Goal: Task Accomplishment & Management: Manage account settings

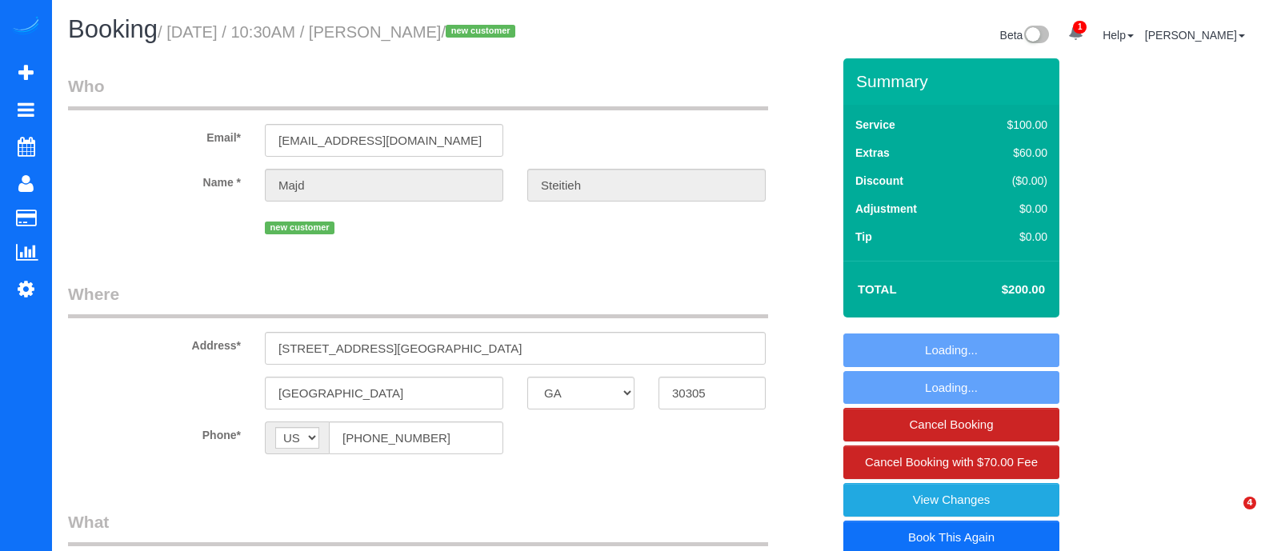
select select "GA"
select select "number:3"
select select "number:6"
select select "object:799"
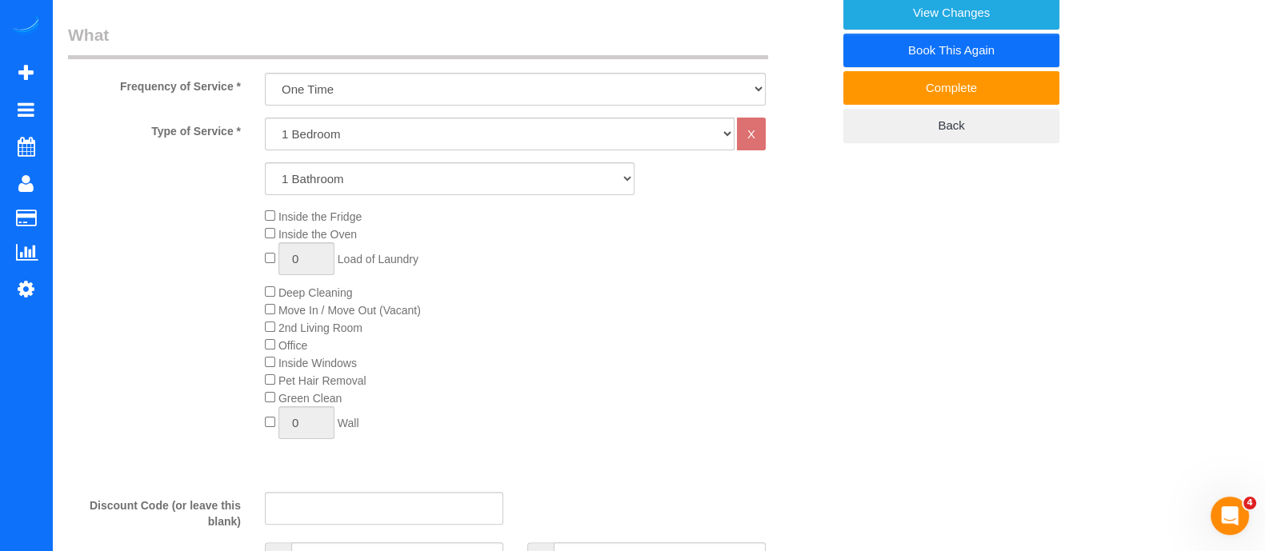
scroll to position [552, 0]
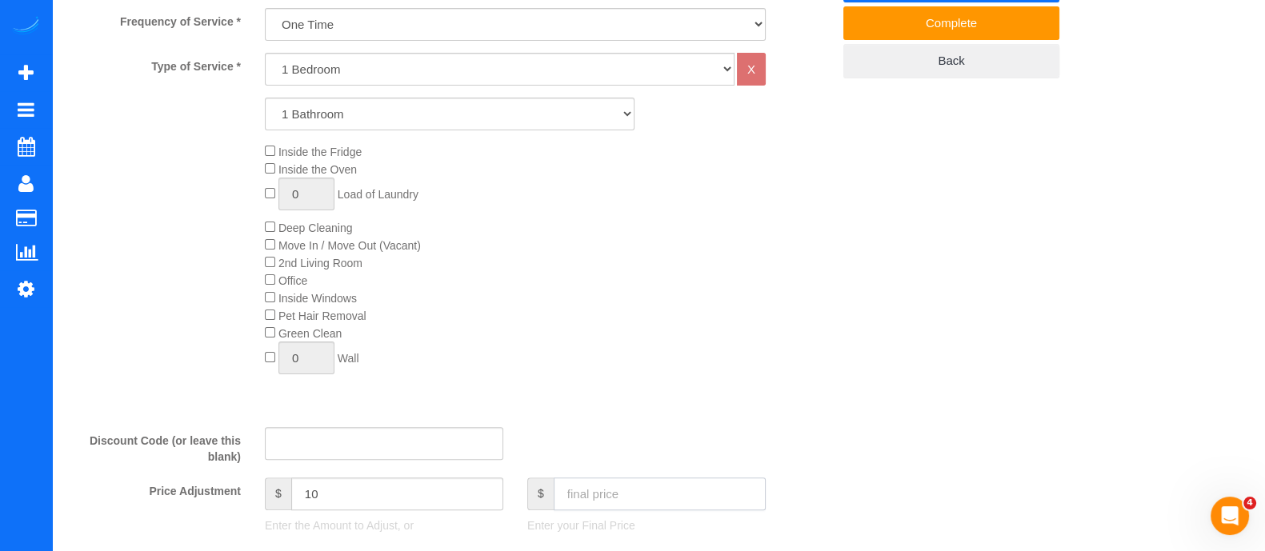
click at [744, 499] on input "text" at bounding box center [660, 494] width 212 height 33
type input "190"
type input "0"
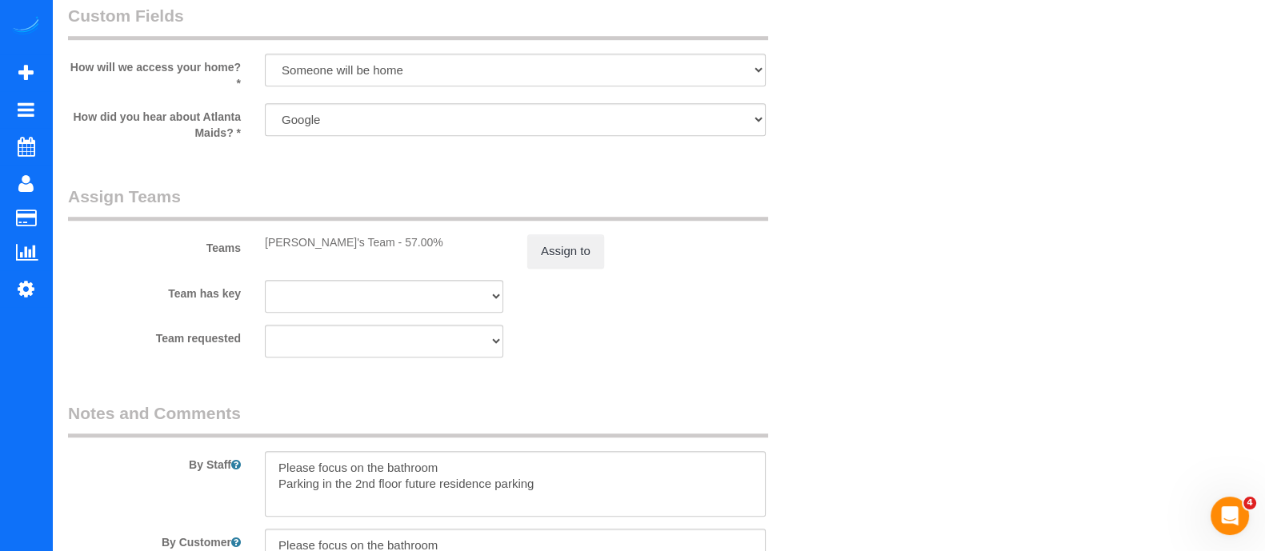
scroll to position [1673, 0]
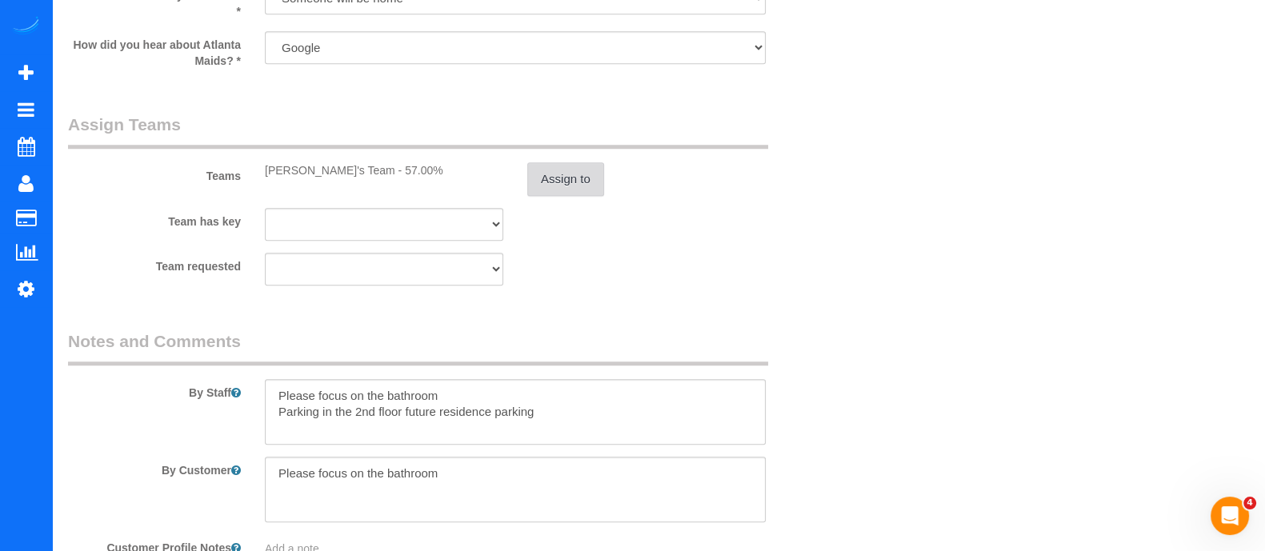
click at [584, 162] on button "Assign to" at bounding box center [565, 179] width 77 height 34
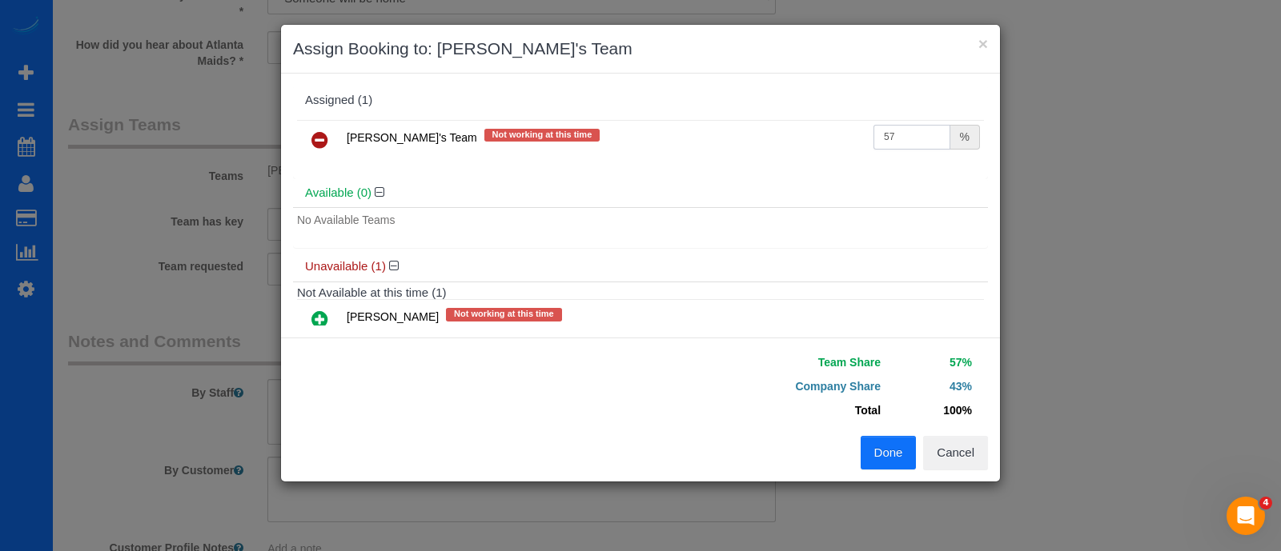
click at [894, 141] on input "57" at bounding box center [911, 137] width 77 height 25
type input "5"
type input "60"
click at [881, 446] on button "Done" at bounding box center [888, 453] width 56 height 34
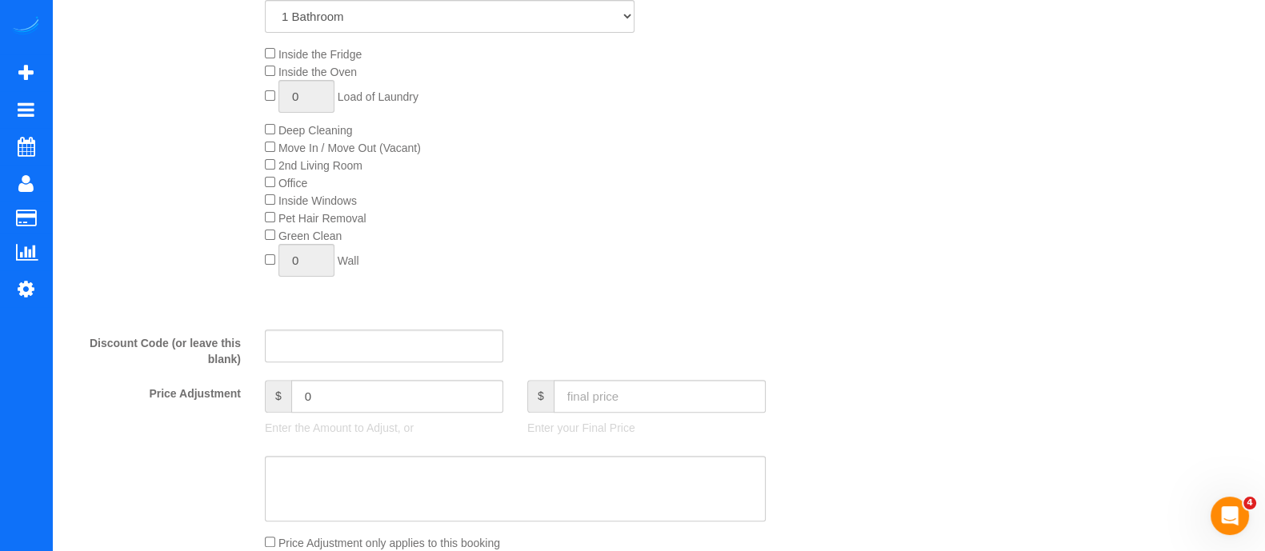
scroll to position [114, 0]
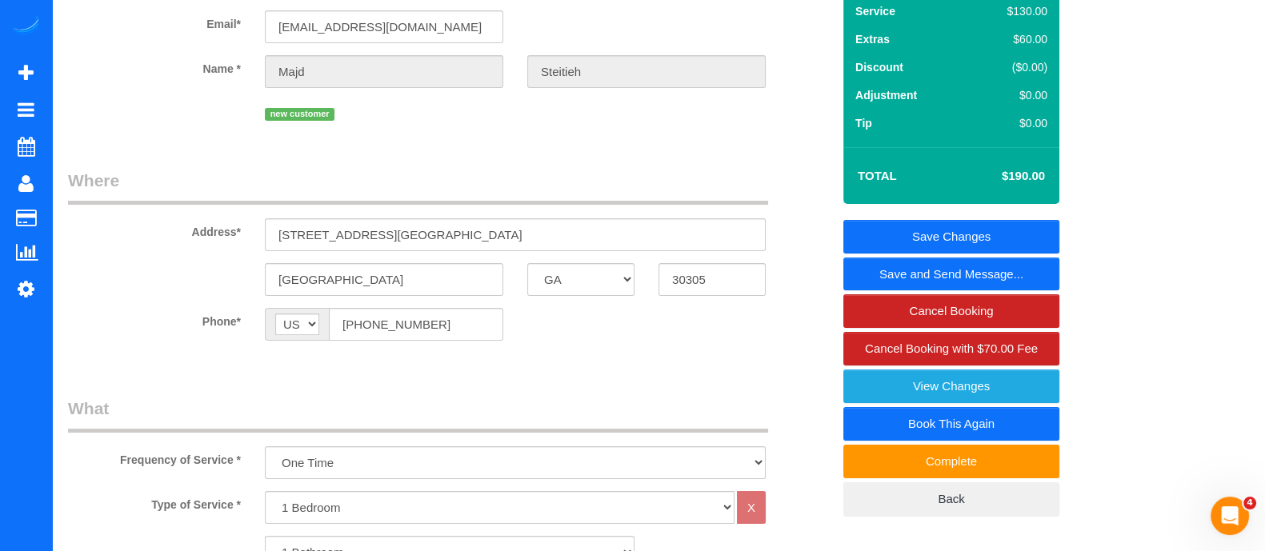
click at [946, 239] on link "Save Changes" at bounding box center [952, 237] width 216 height 34
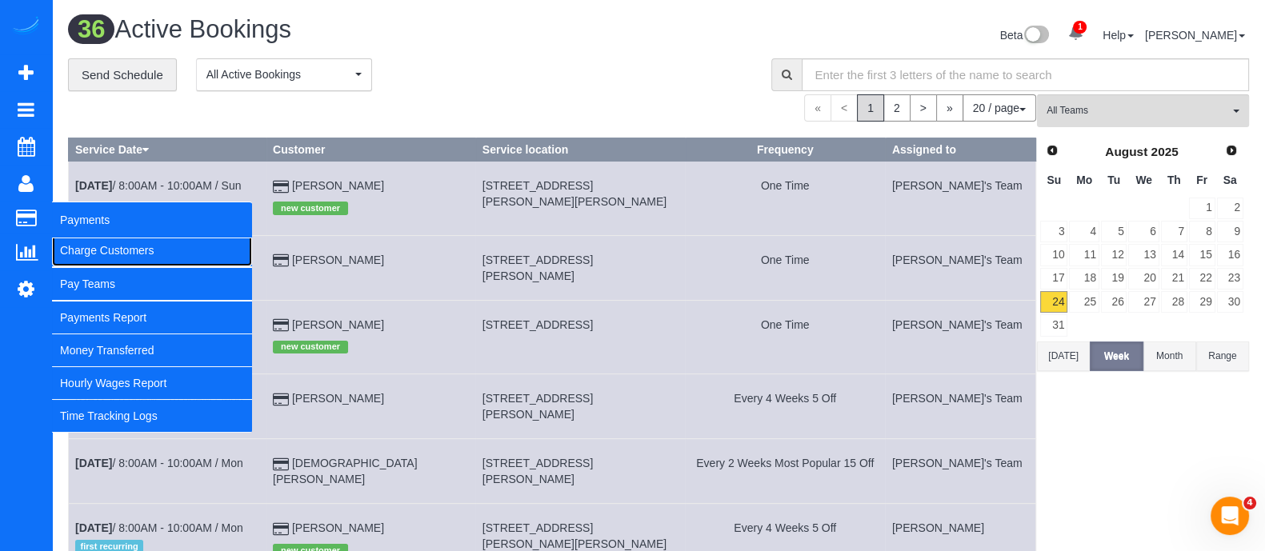
click at [72, 250] on link "Charge Customers" at bounding box center [152, 251] width 200 height 32
select select
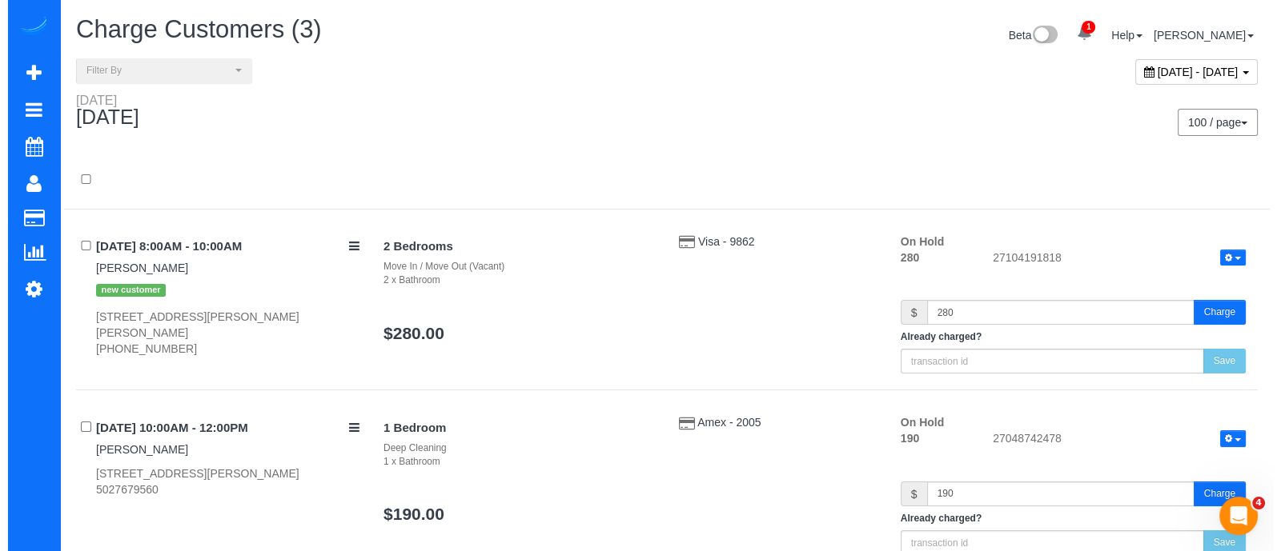
scroll to position [323, 0]
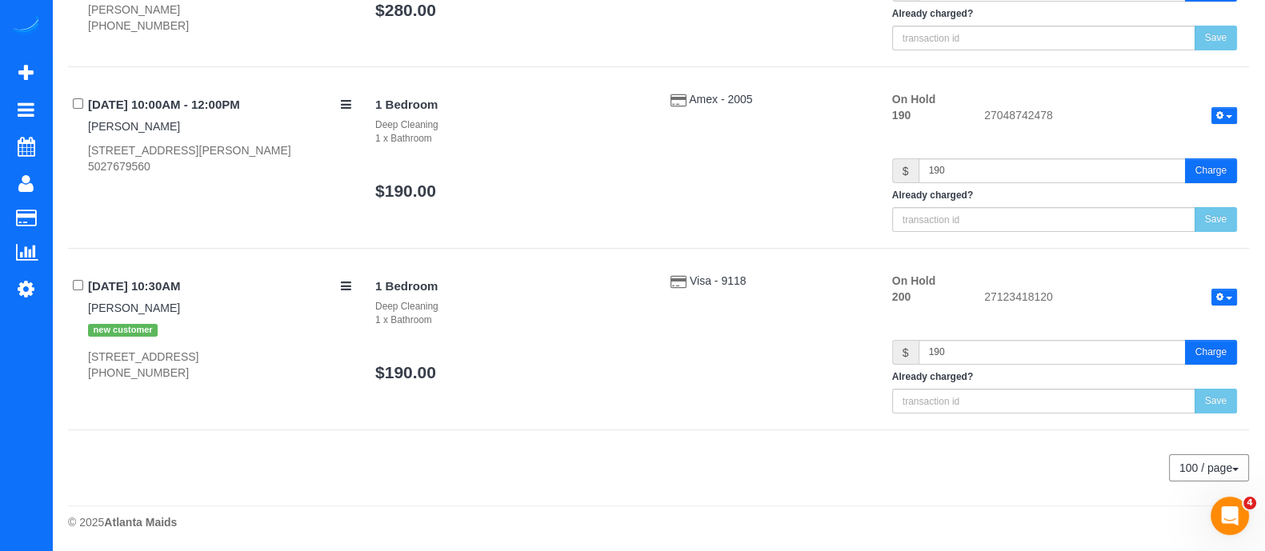
click at [1201, 346] on button "Charge" at bounding box center [1211, 352] width 52 height 25
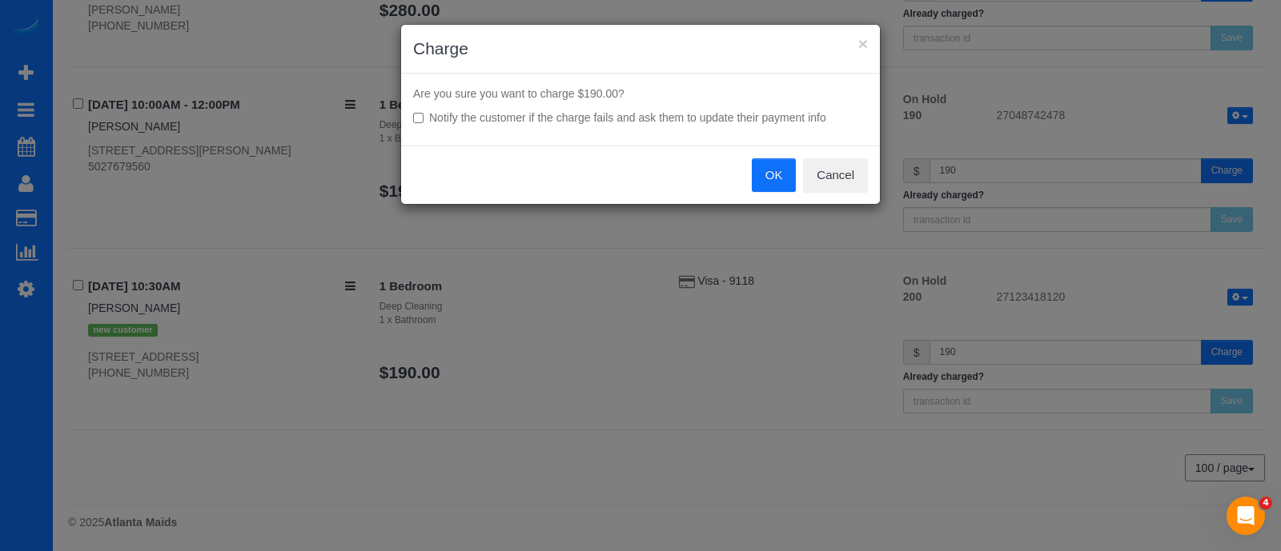
click at [784, 182] on button "OK" at bounding box center [774, 175] width 45 height 34
